Goal: Navigation & Orientation: Find specific page/section

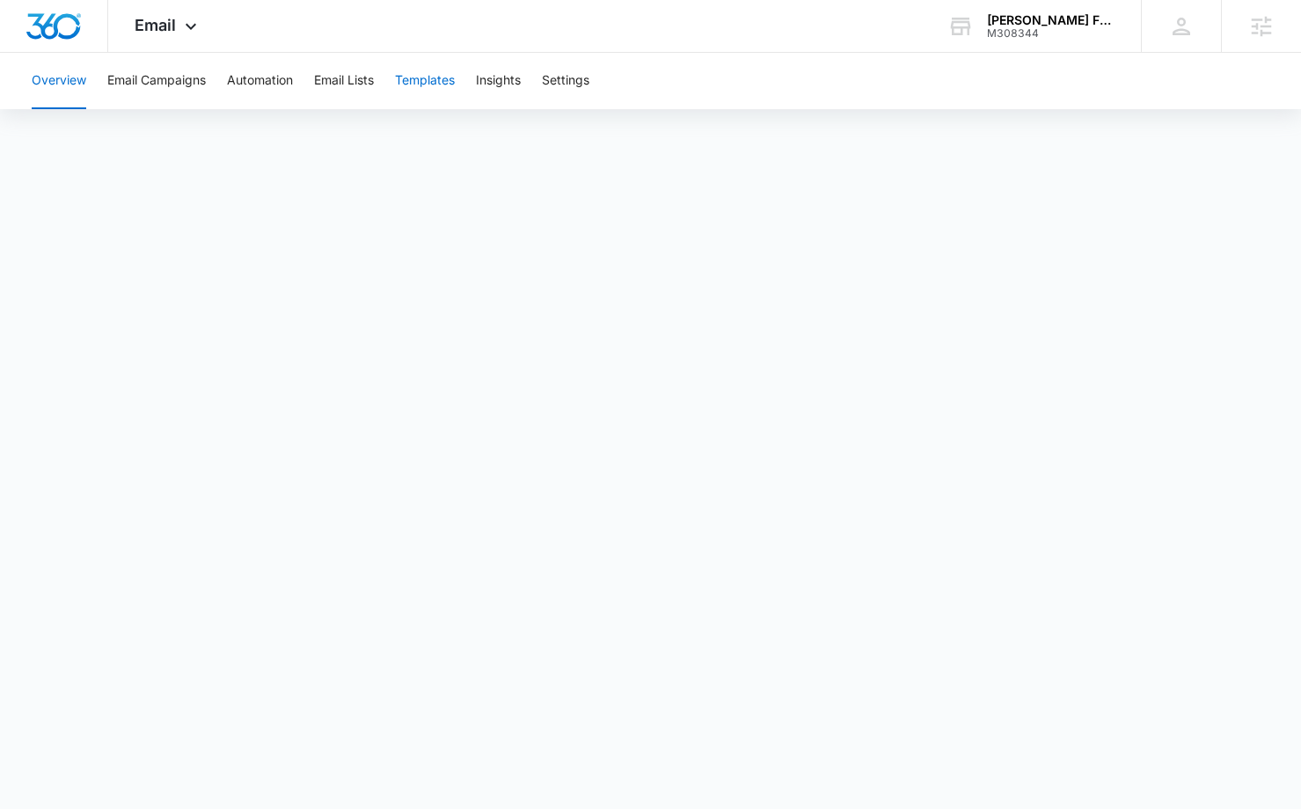
click at [434, 78] on button "Templates" at bounding box center [425, 81] width 60 height 56
click at [170, 21] on span "Email" at bounding box center [155, 25] width 41 height 18
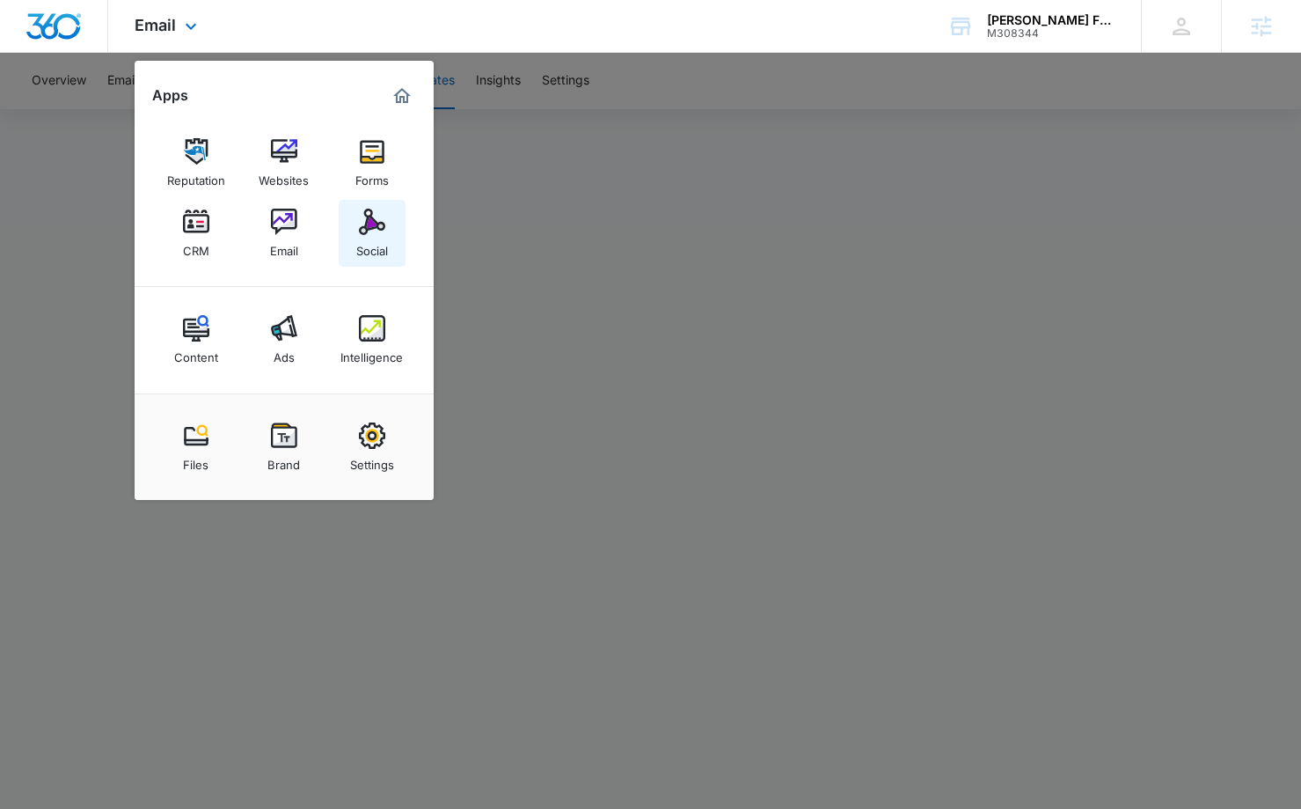
click at [385, 224] on img at bounding box center [372, 222] width 26 height 26
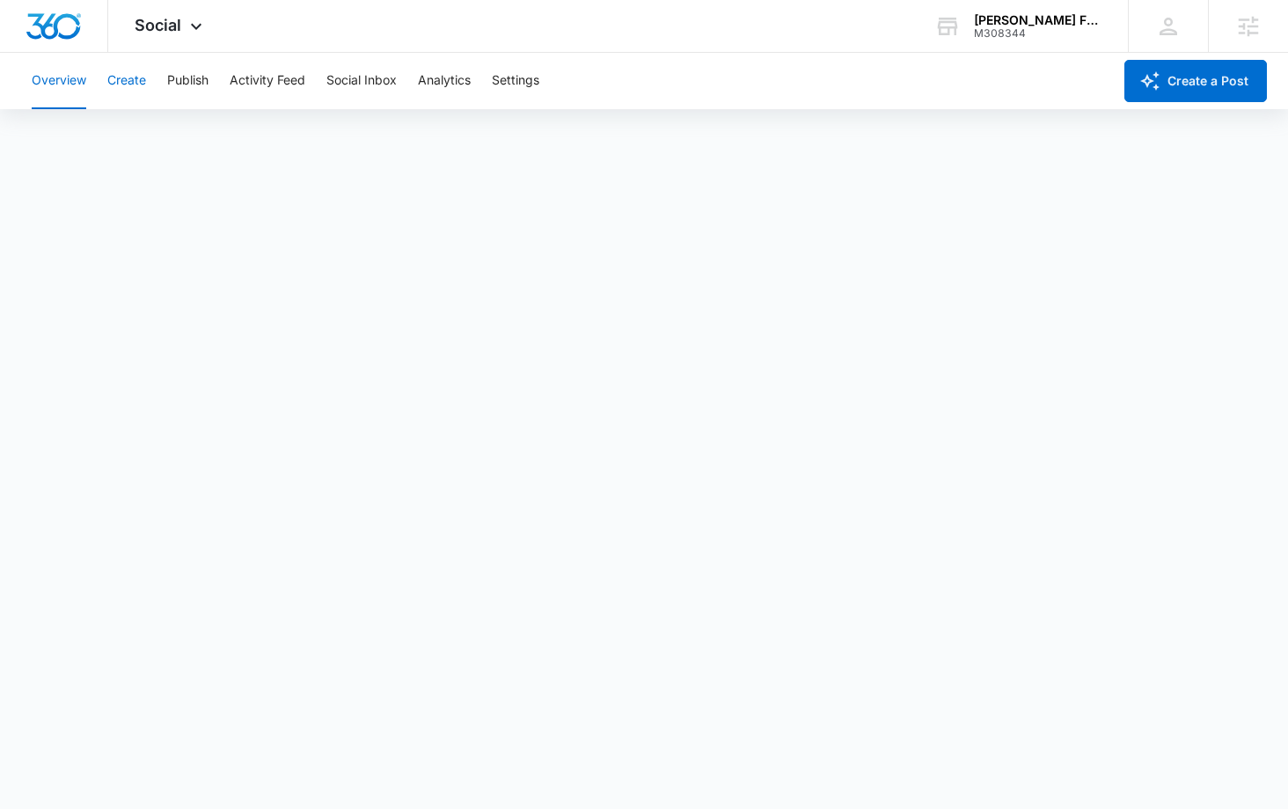
click at [128, 74] on button "Create" at bounding box center [126, 81] width 39 height 56
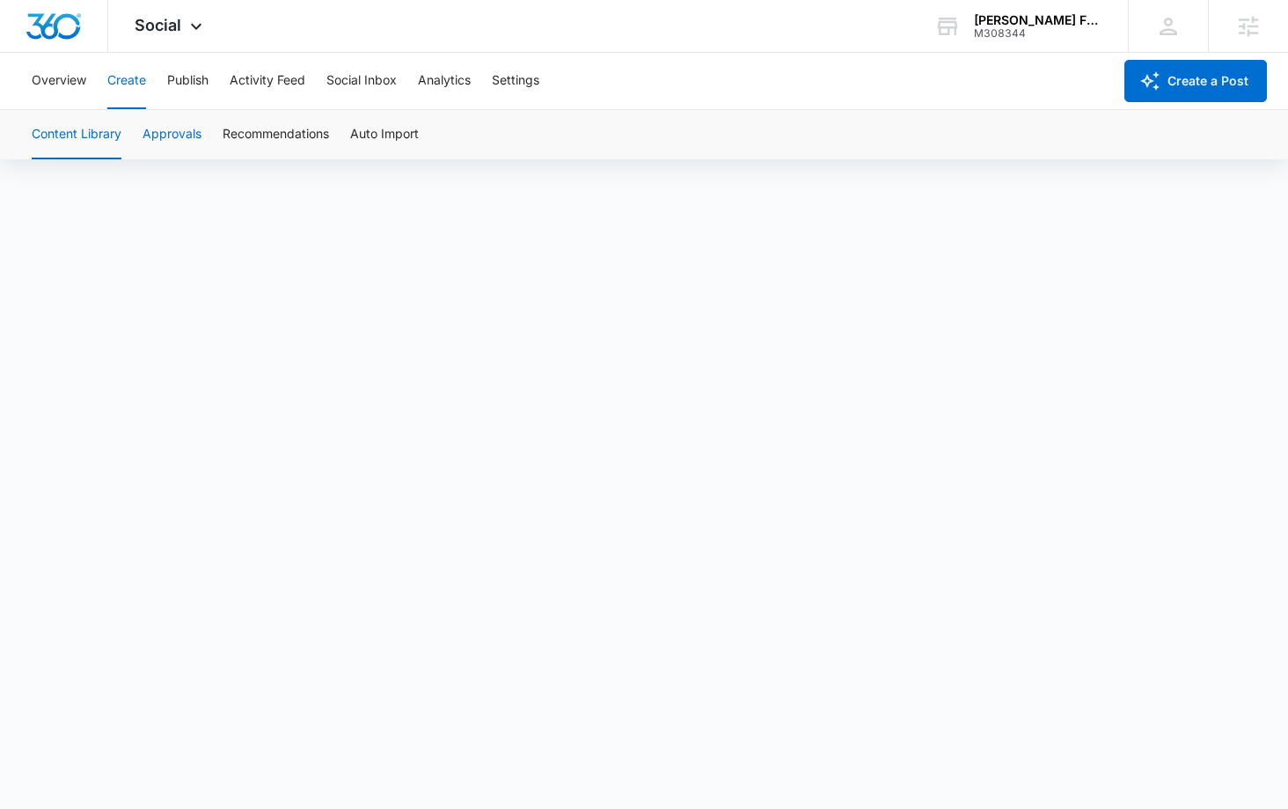
click at [179, 124] on button "Approvals" at bounding box center [172, 134] width 59 height 49
click at [187, 89] on button "Publish" at bounding box center [187, 81] width 41 height 56
click at [148, 137] on button "Schedules" at bounding box center [135, 134] width 60 height 49
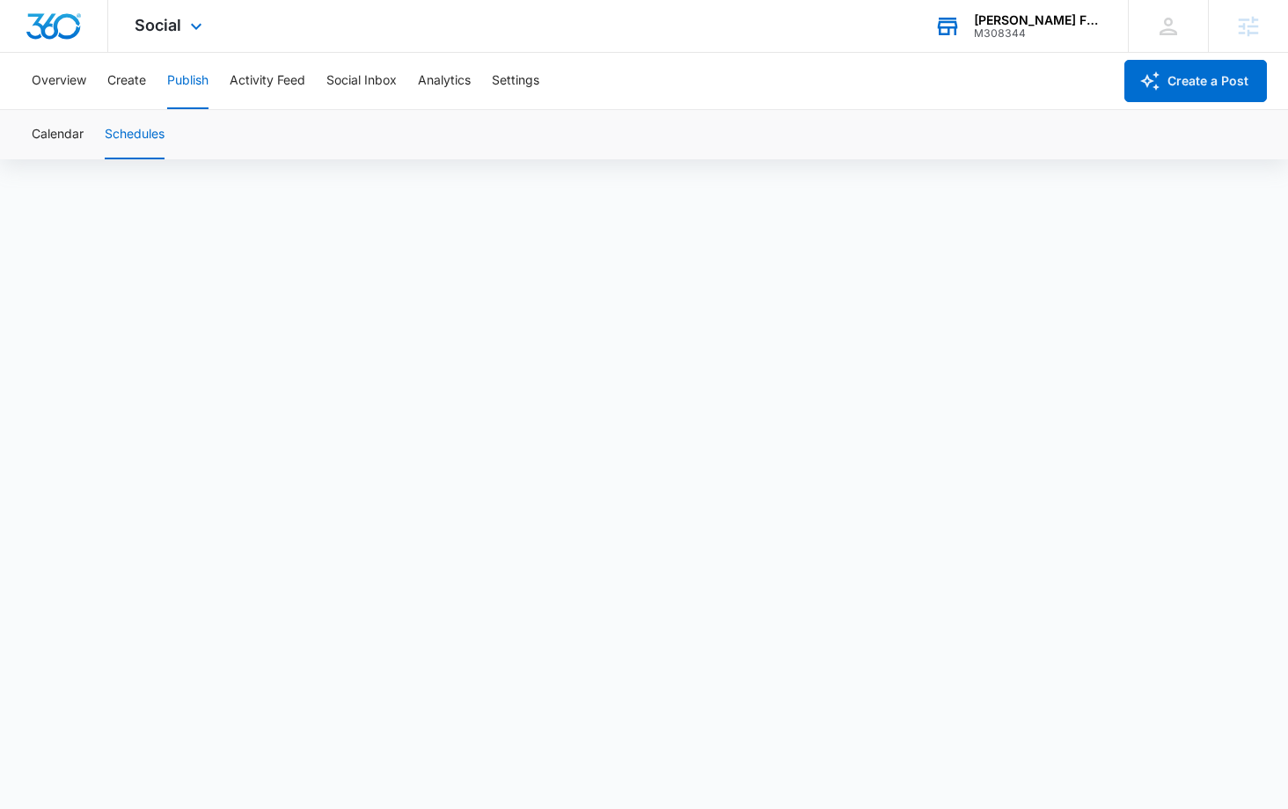
click at [1046, 15] on div "[PERSON_NAME] Family Law Firm" at bounding box center [1038, 20] width 128 height 14
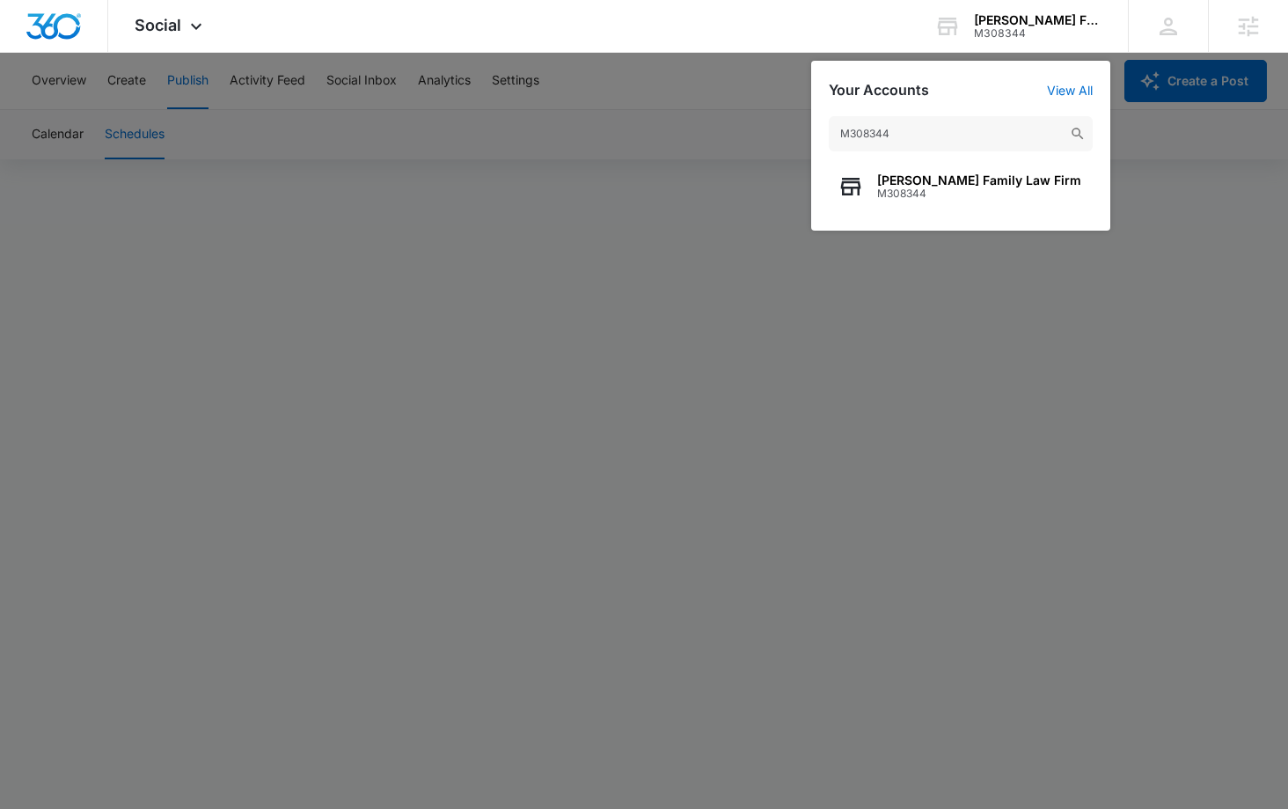
type input "M308344"
click at [1134, 574] on div at bounding box center [644, 404] width 1288 height 809
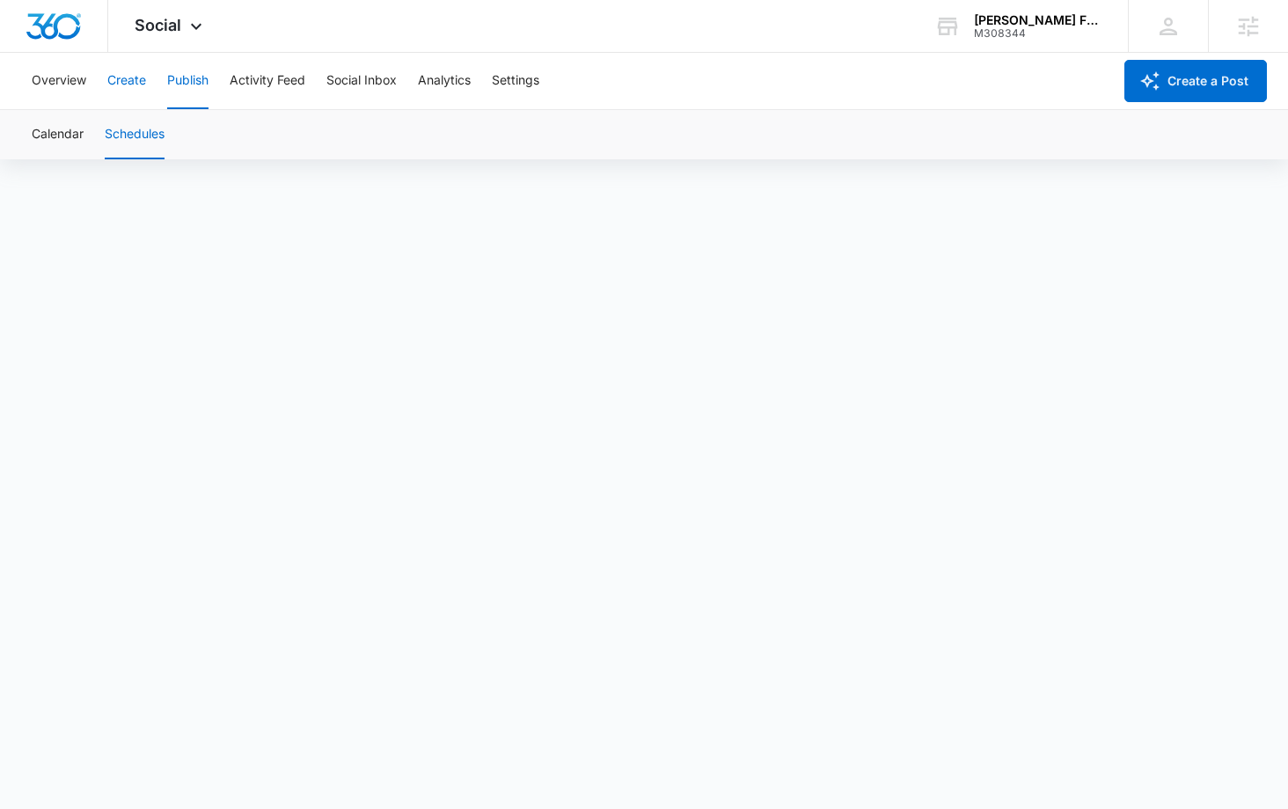
click at [132, 71] on button "Create" at bounding box center [126, 81] width 39 height 56
click at [169, 19] on span "Social" at bounding box center [158, 25] width 47 height 18
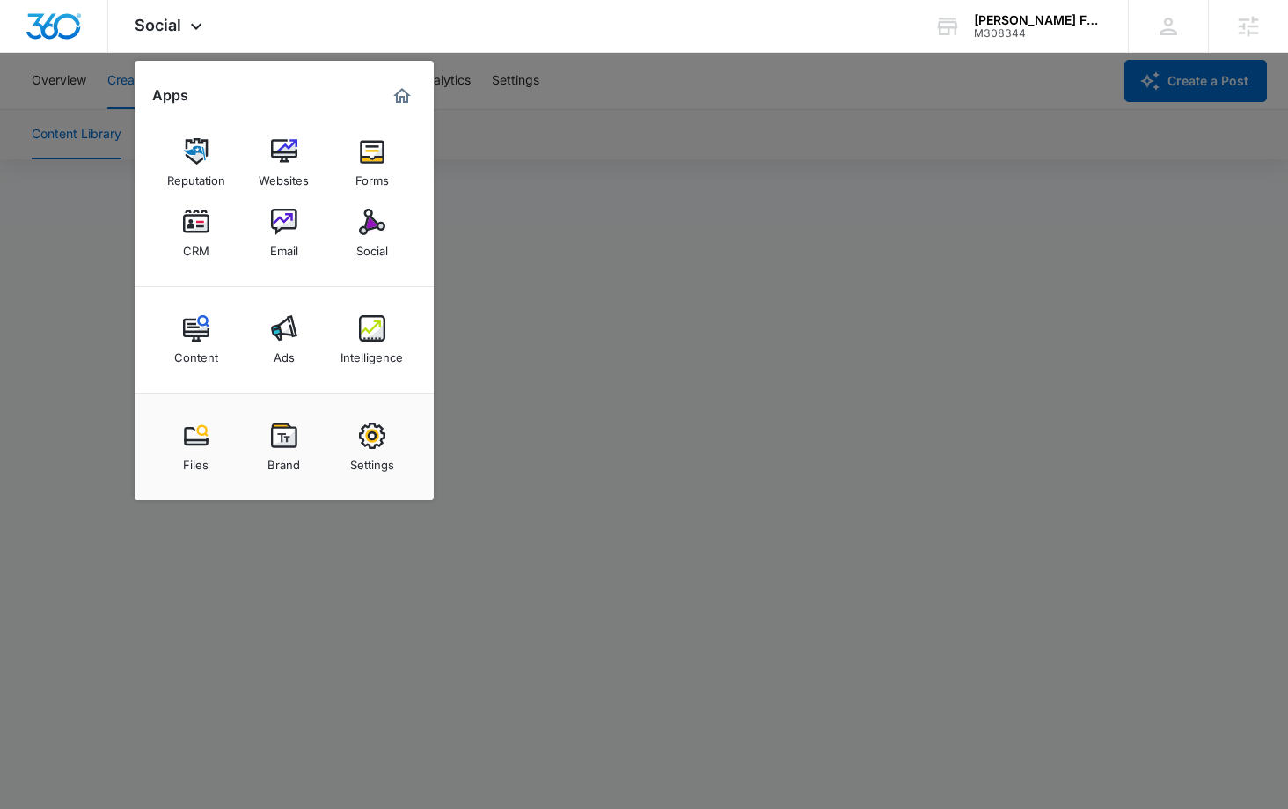
click at [274, 226] on img at bounding box center [284, 222] width 26 height 26
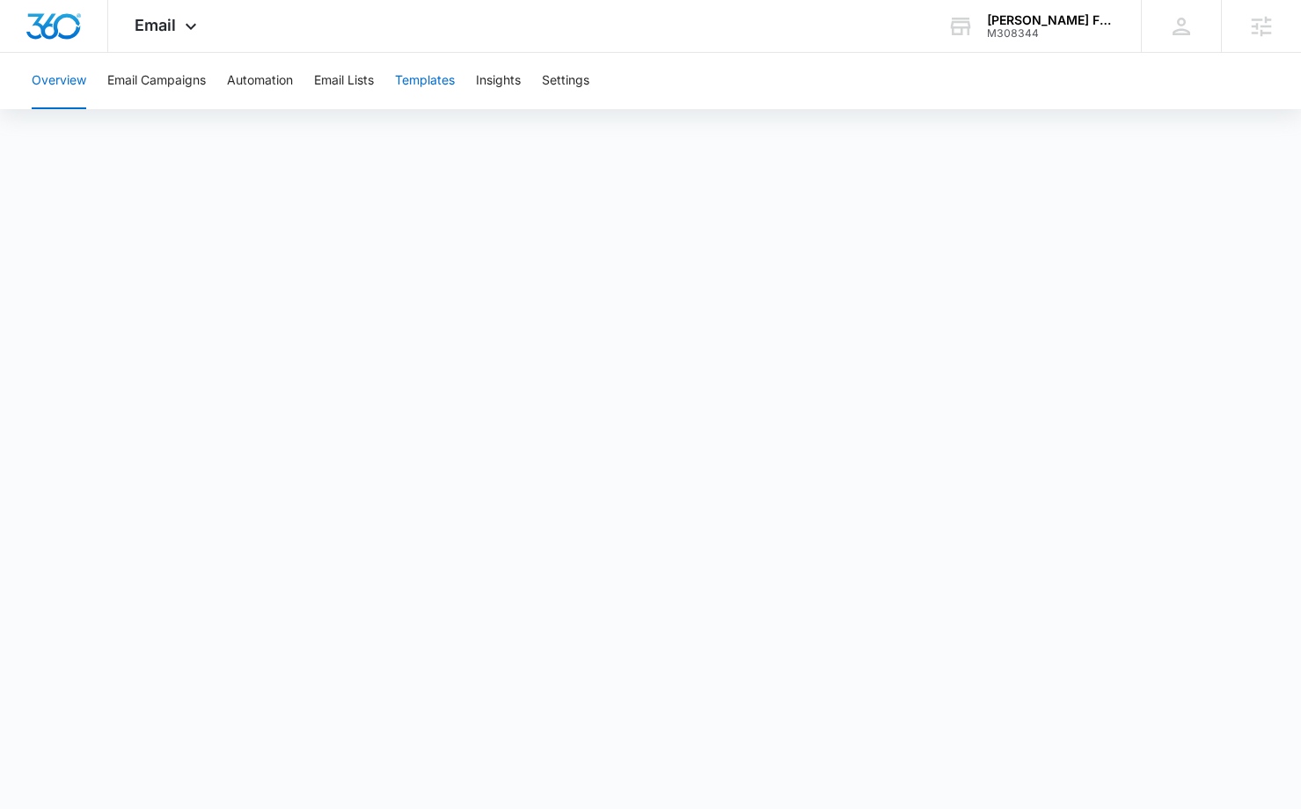
click at [405, 84] on button "Templates" at bounding box center [425, 81] width 60 height 56
click at [1051, 27] on div "M308344" at bounding box center [1051, 33] width 128 height 12
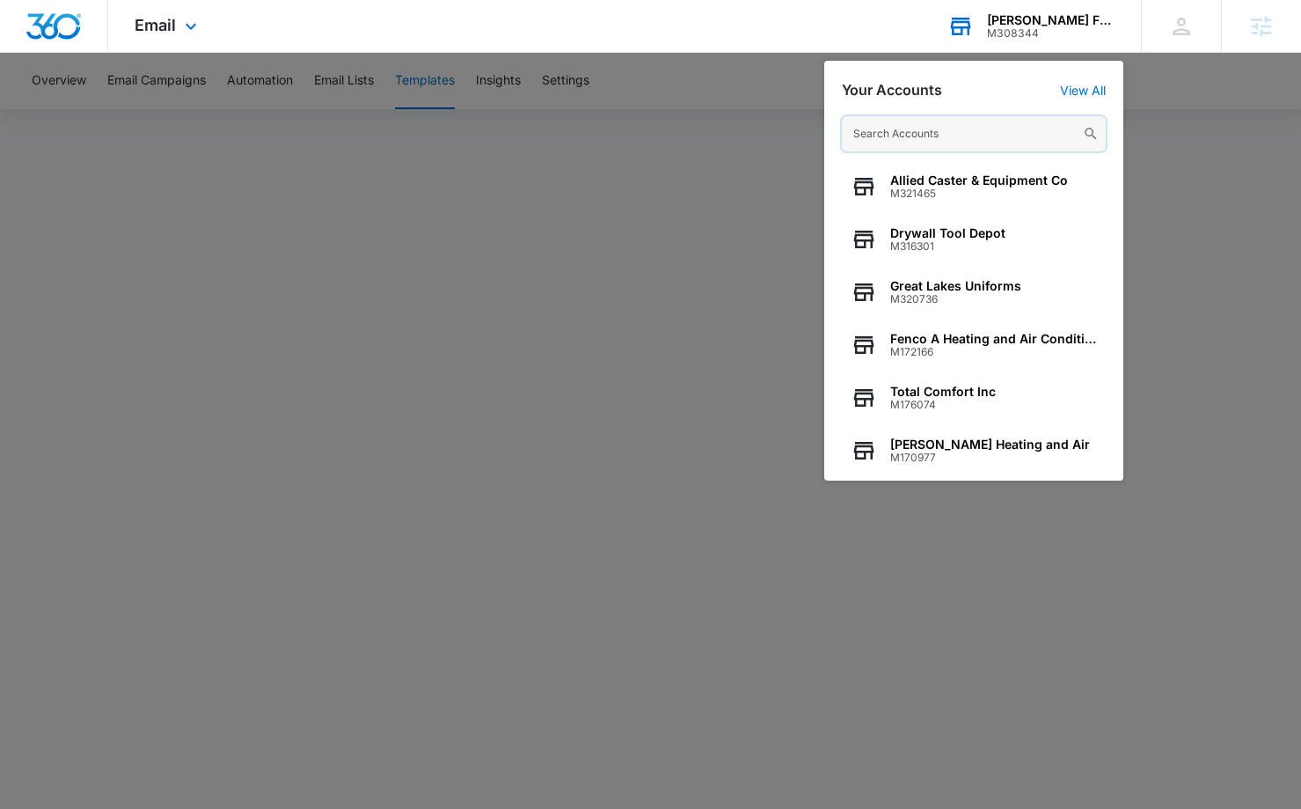
click at [997, 127] on input "text" at bounding box center [974, 133] width 264 height 35
paste input "M333239"
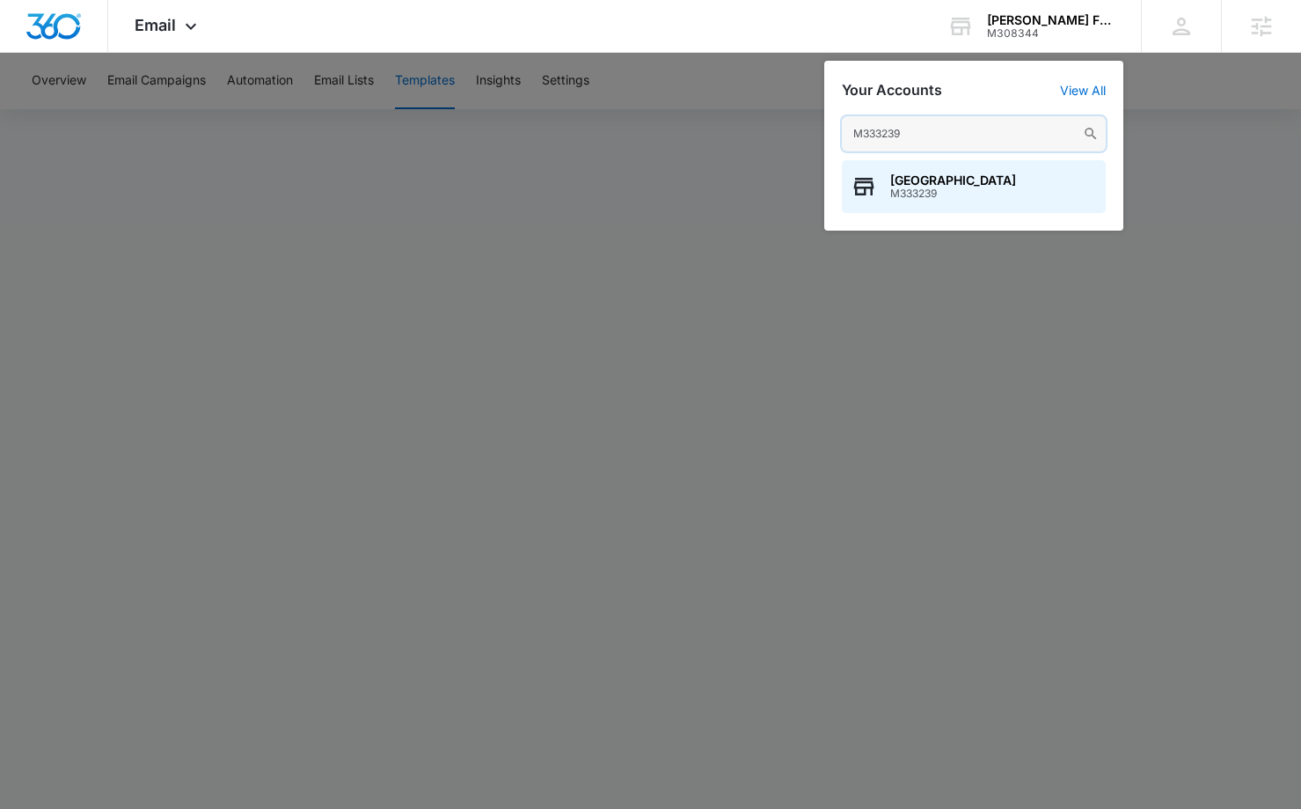
type input "M333239"
click at [963, 181] on span "[GEOGRAPHIC_DATA]" at bounding box center [953, 180] width 126 height 14
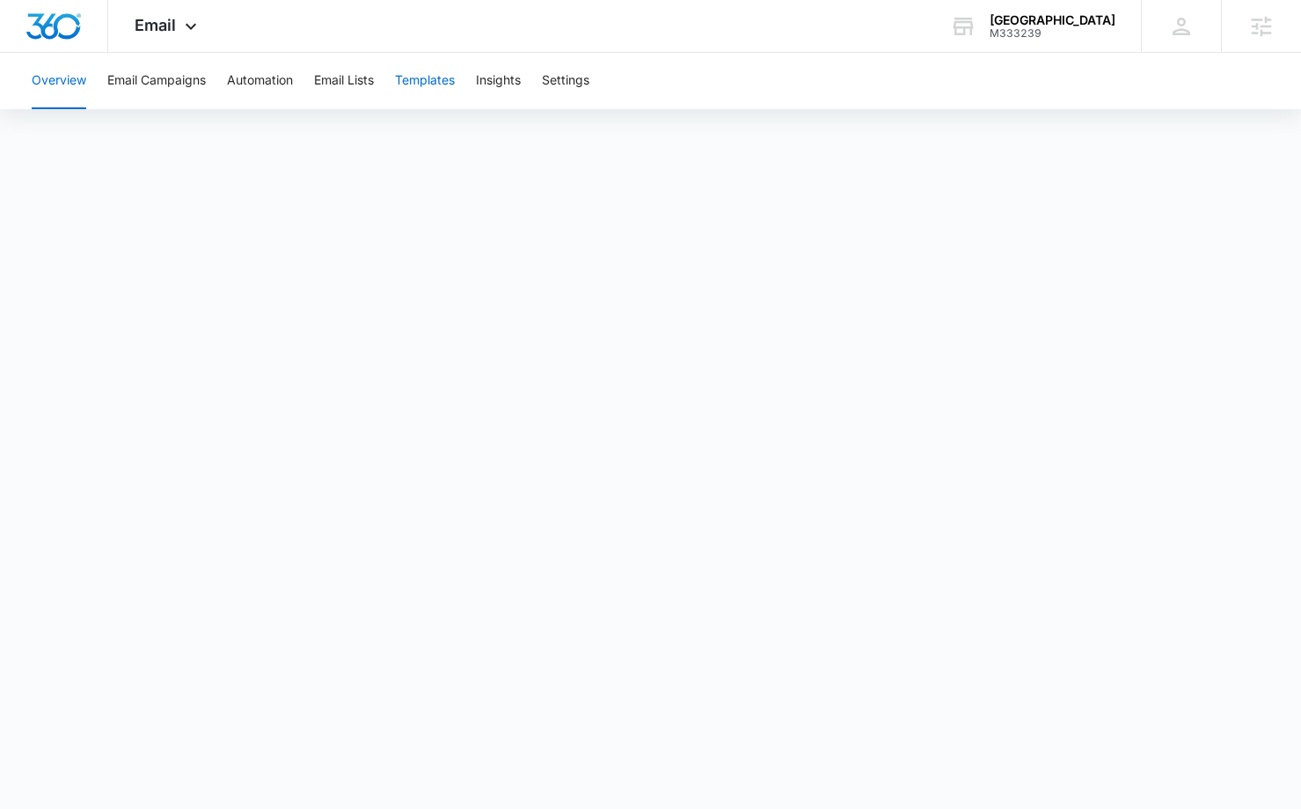
click at [424, 78] on button "Templates" at bounding box center [425, 81] width 60 height 56
click at [151, 31] on span "Email" at bounding box center [155, 25] width 41 height 18
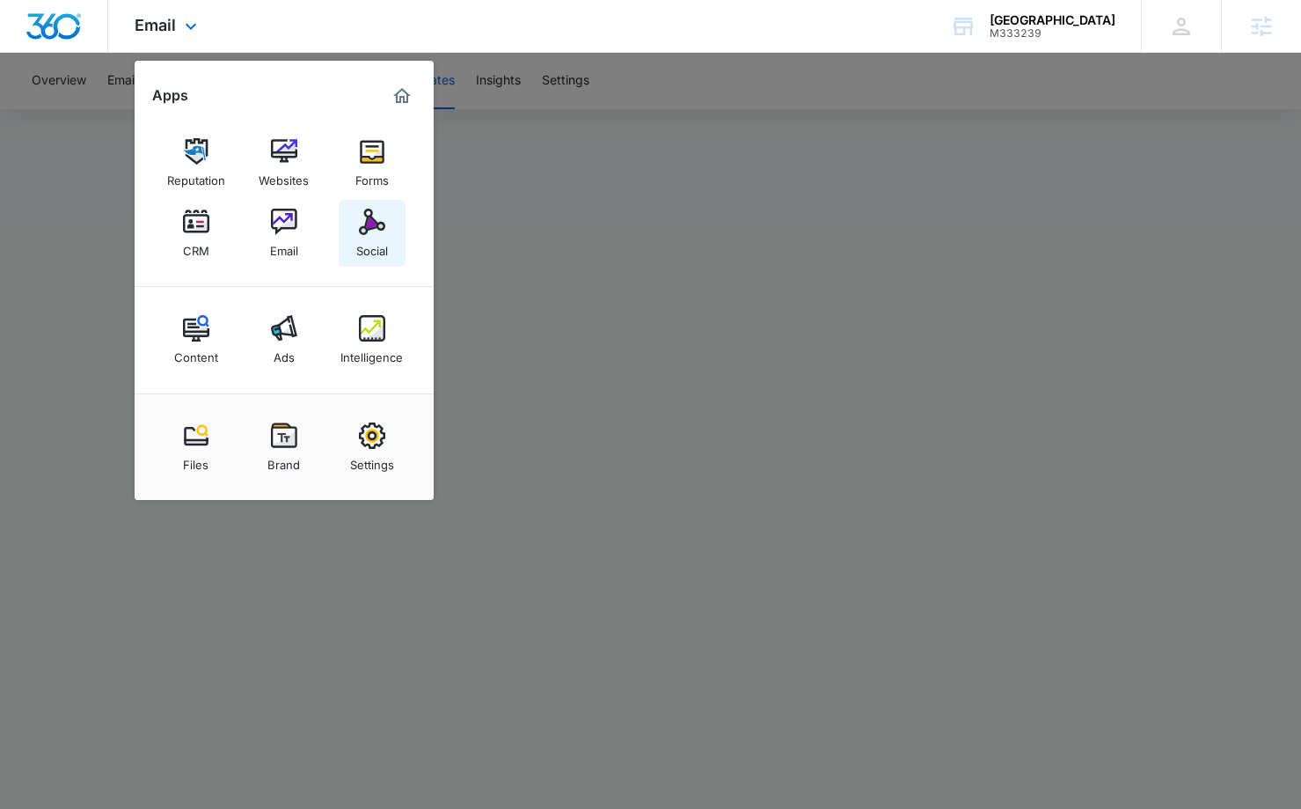
click at [370, 222] on img at bounding box center [372, 222] width 26 height 26
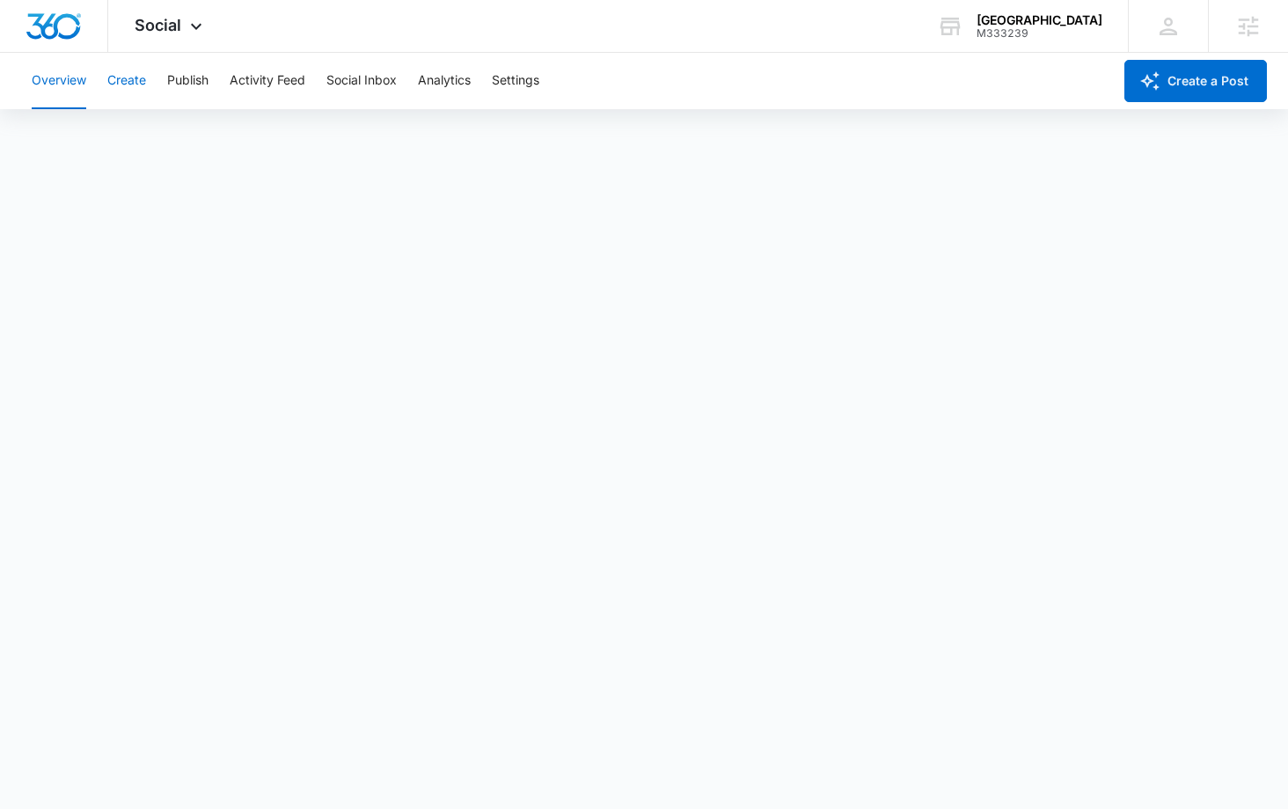
click at [116, 87] on button "Create" at bounding box center [126, 81] width 39 height 56
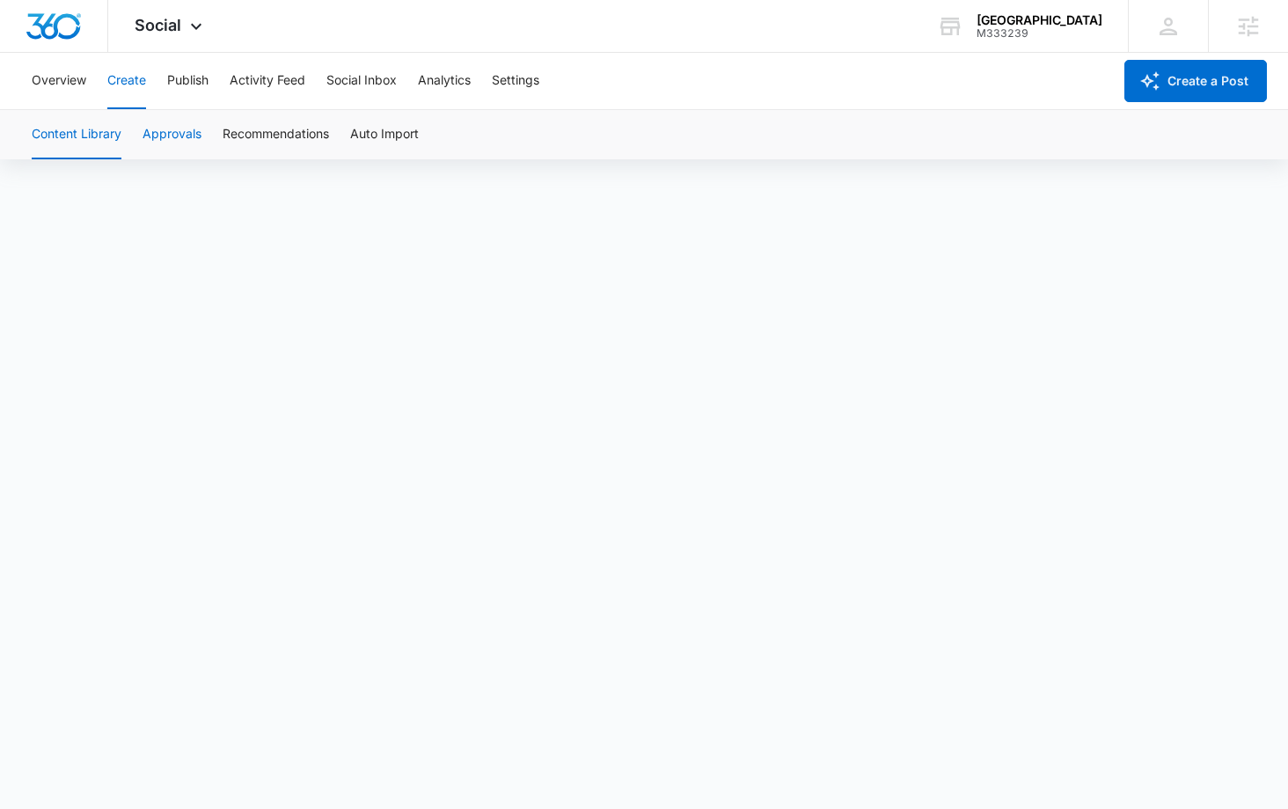
click at [194, 139] on button "Approvals" at bounding box center [172, 134] width 59 height 49
click at [191, 83] on button "Publish" at bounding box center [187, 81] width 41 height 56
click at [137, 133] on button "Schedules" at bounding box center [135, 134] width 60 height 49
